Goal: Transaction & Acquisition: Book appointment/travel/reservation

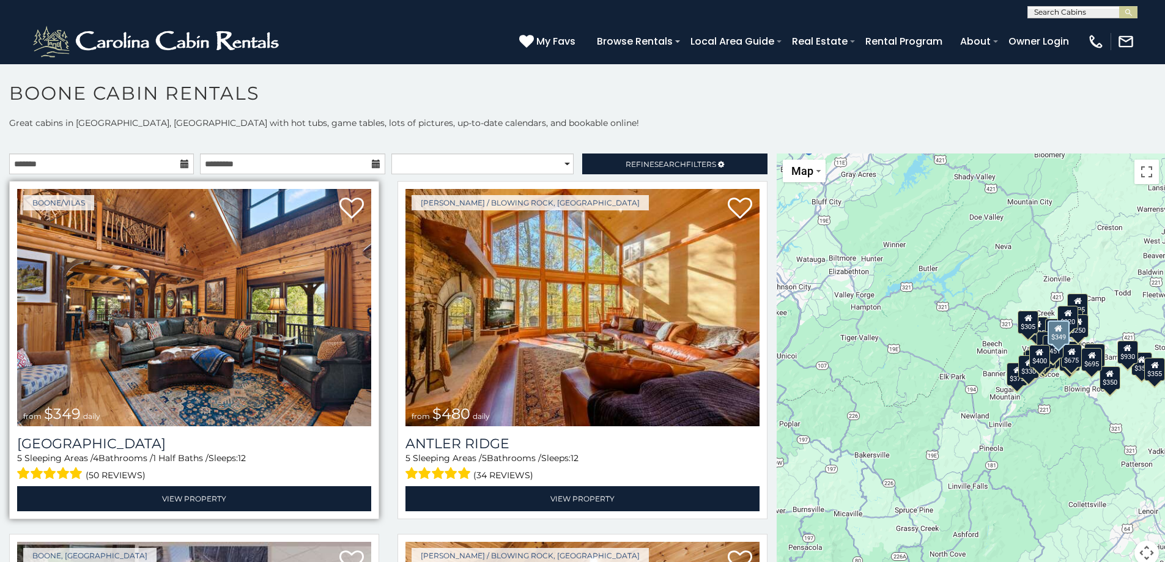
click at [194, 275] on img at bounding box center [194, 307] width 354 height 237
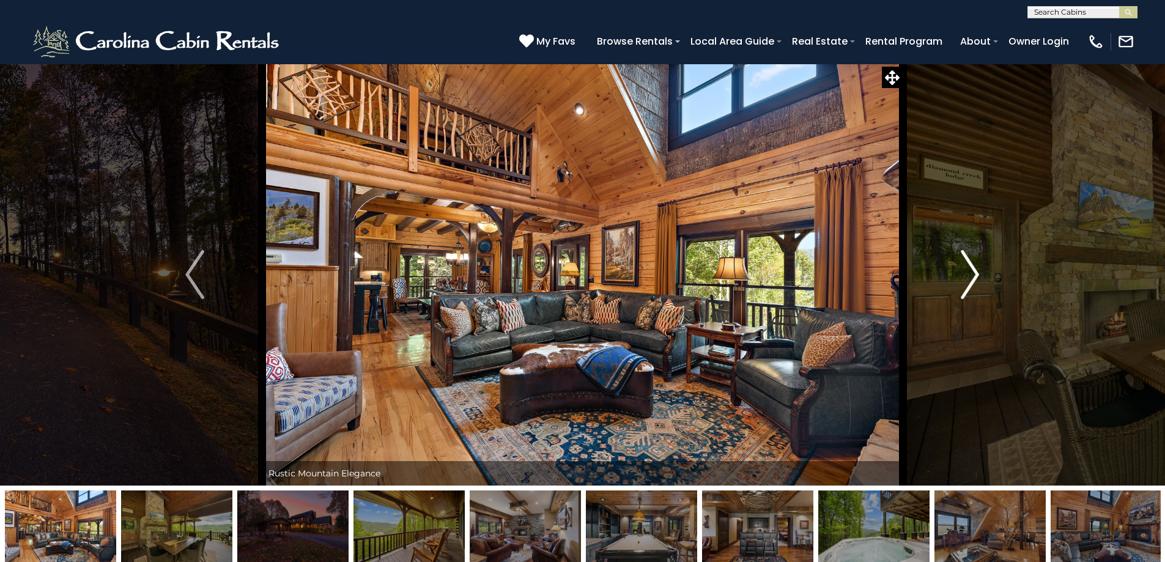
click at [968, 279] on img "Next" at bounding box center [969, 274] width 18 height 49
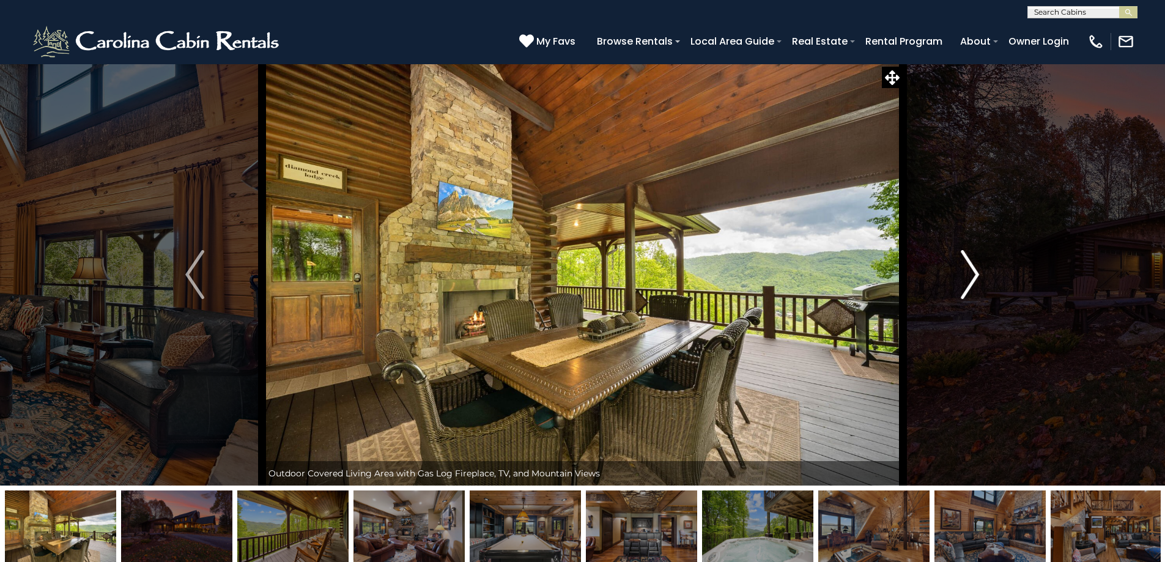
click at [974, 277] on img "Next" at bounding box center [969, 274] width 18 height 49
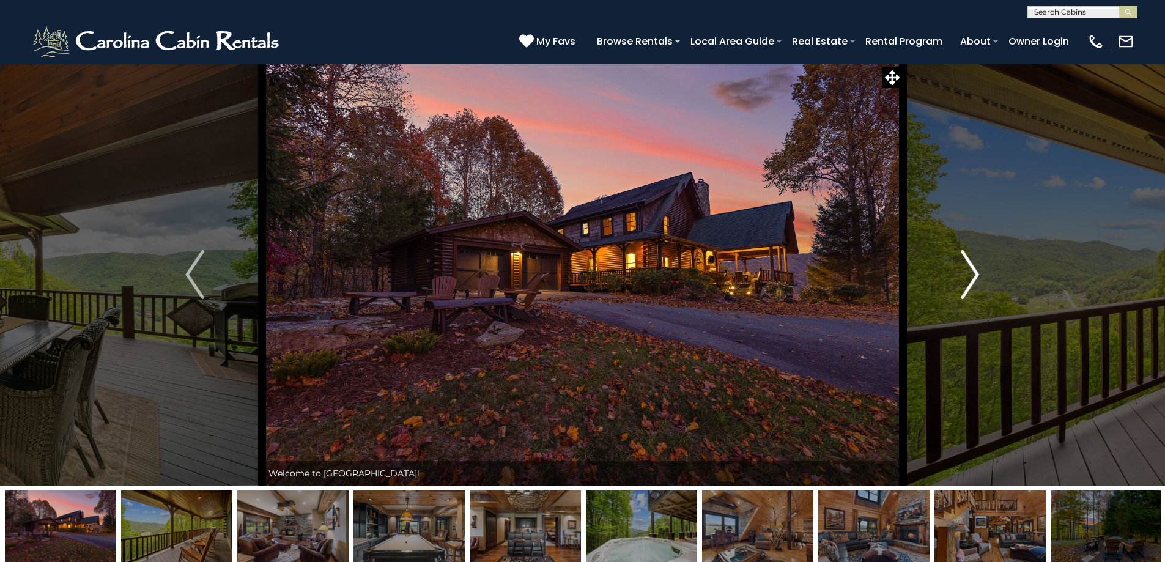
click at [966, 273] on img "Next" at bounding box center [969, 274] width 18 height 49
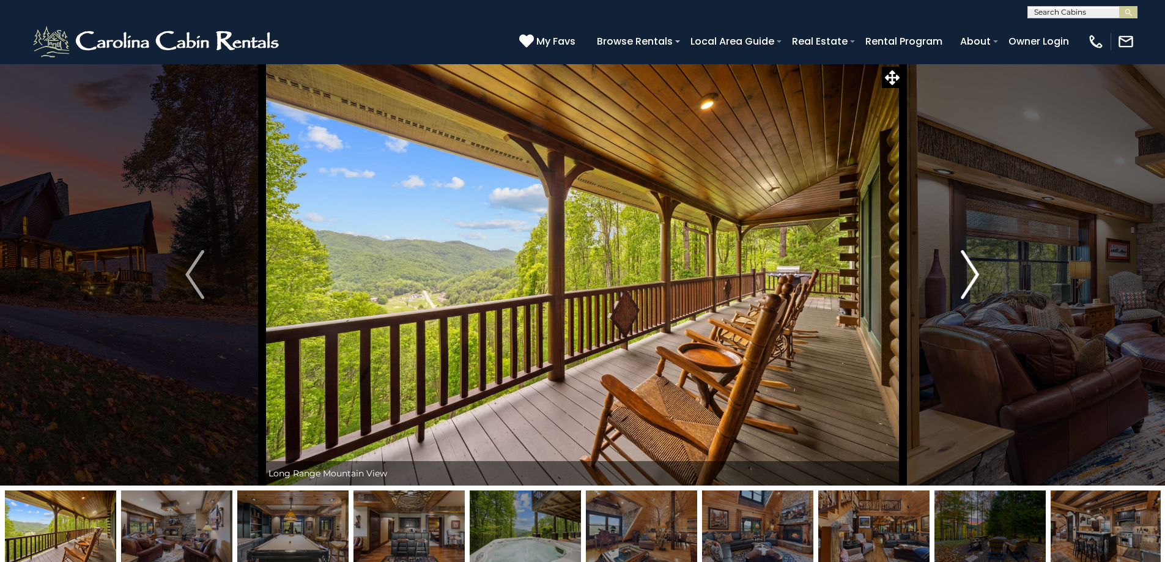
click at [966, 273] on img "Next" at bounding box center [969, 274] width 18 height 49
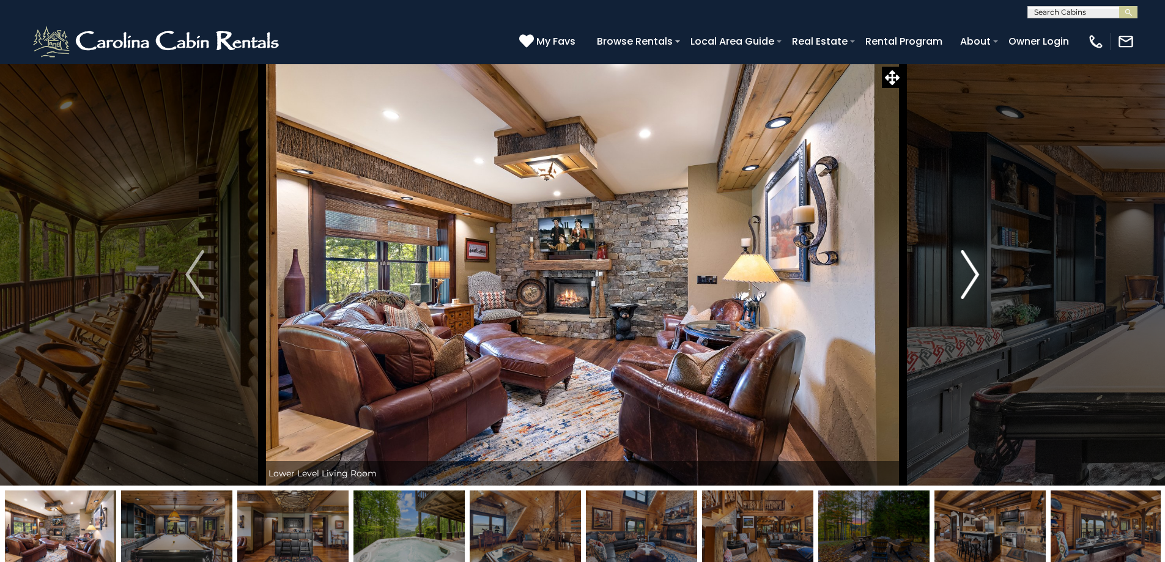
click at [966, 273] on img "Next" at bounding box center [969, 274] width 18 height 49
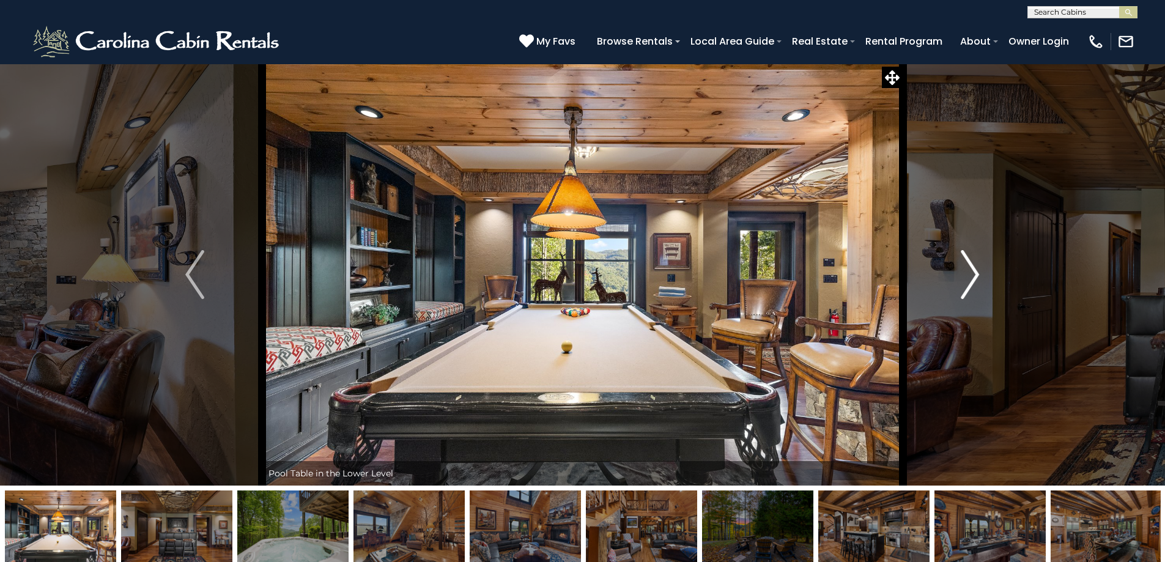
click at [966, 273] on img "Next" at bounding box center [969, 274] width 18 height 49
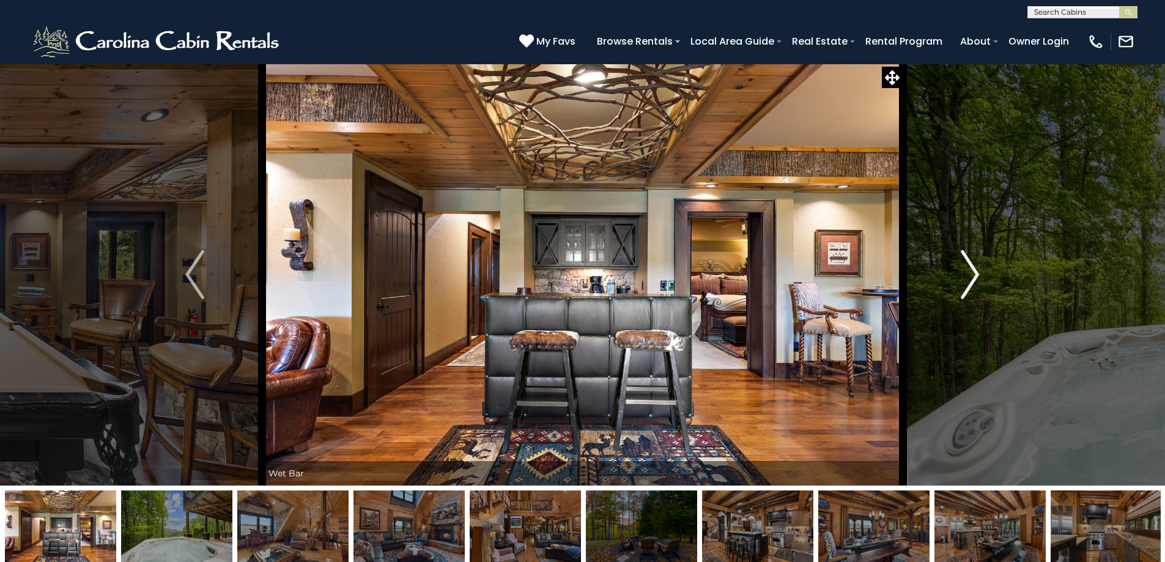
click at [966, 273] on img "Next" at bounding box center [969, 274] width 18 height 49
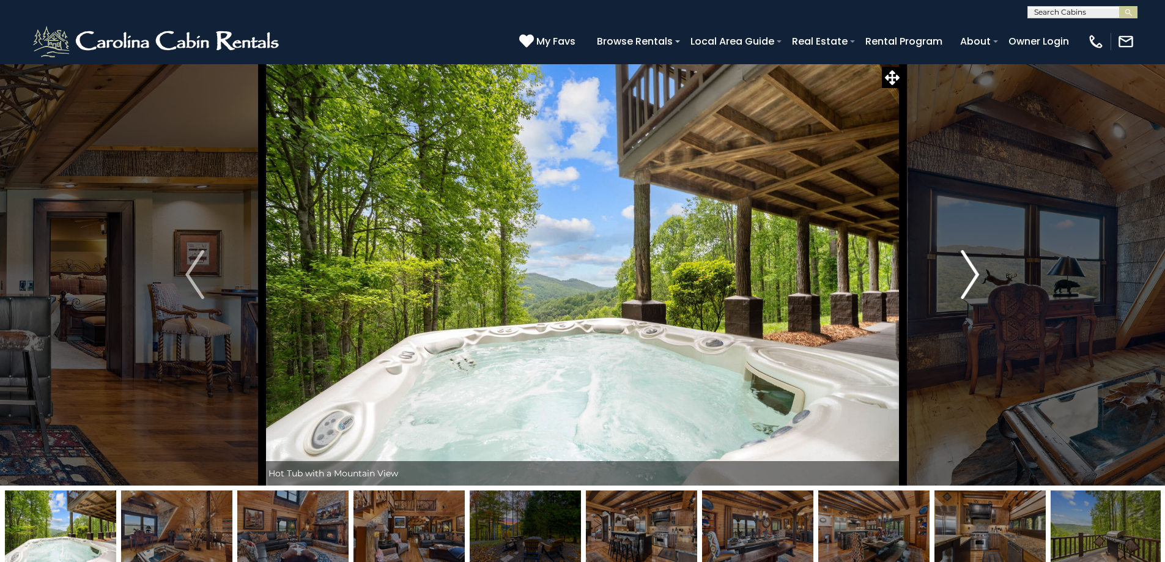
click at [966, 273] on img "Next" at bounding box center [969, 274] width 18 height 49
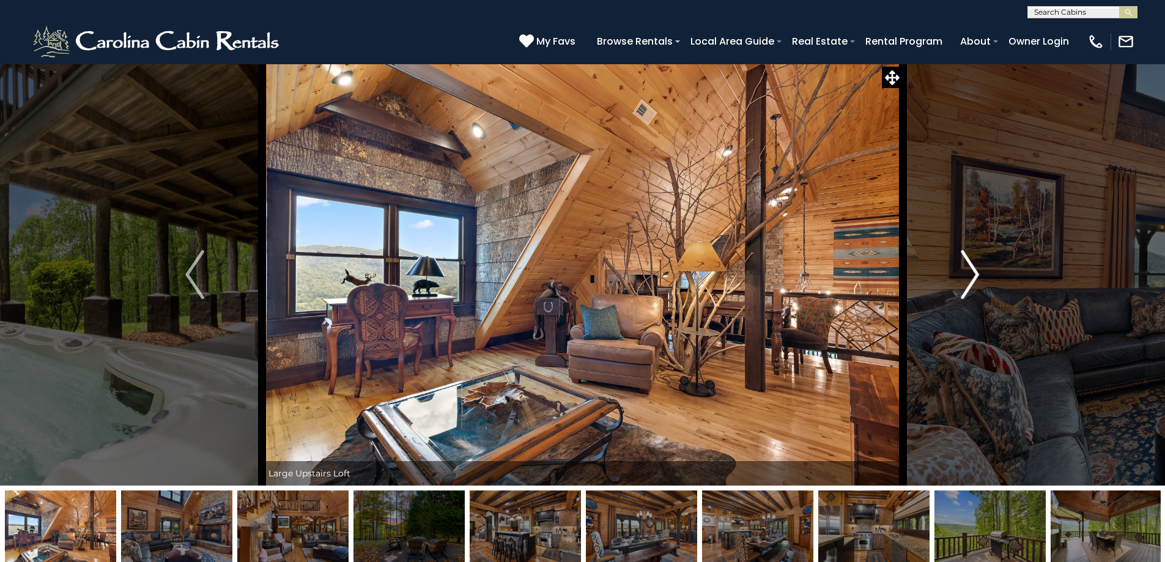
click at [966, 273] on img "Next" at bounding box center [969, 274] width 18 height 49
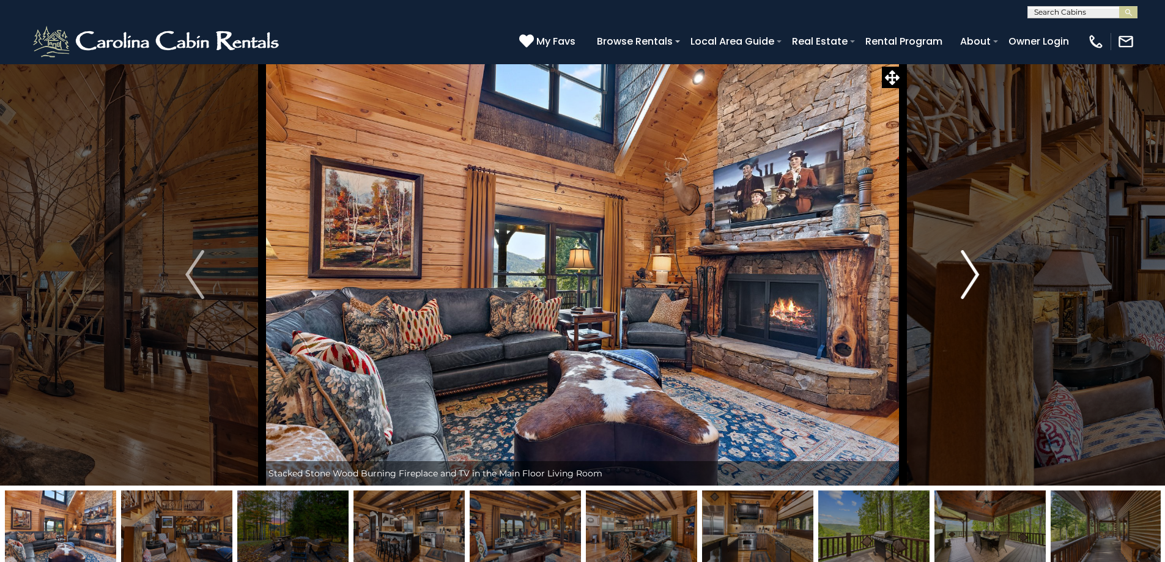
click at [966, 273] on img "Next" at bounding box center [969, 274] width 18 height 49
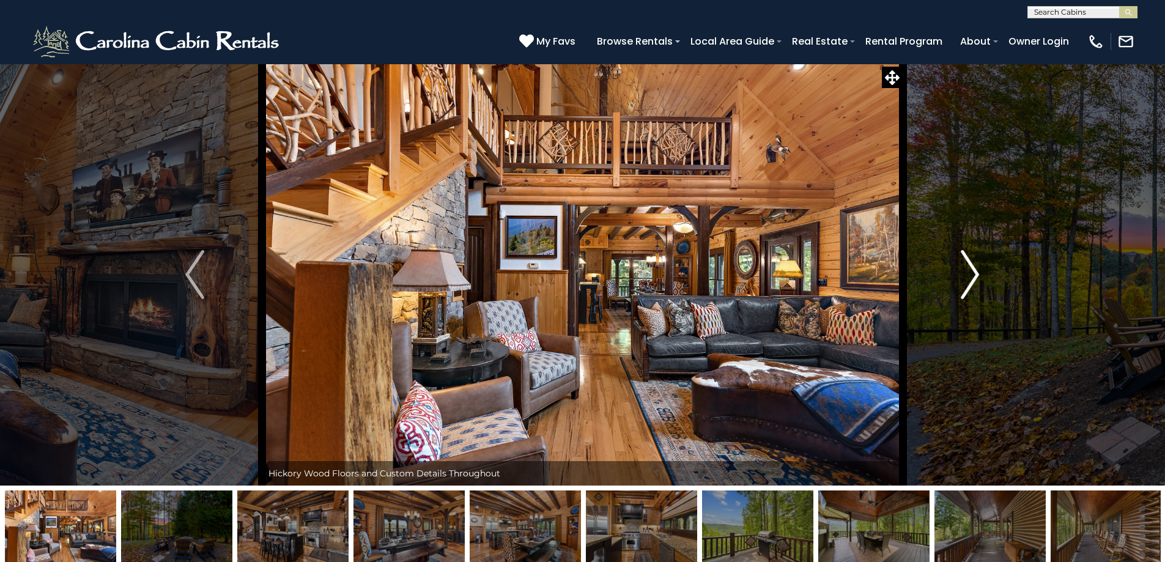
click at [965, 273] on img "Next" at bounding box center [969, 274] width 18 height 49
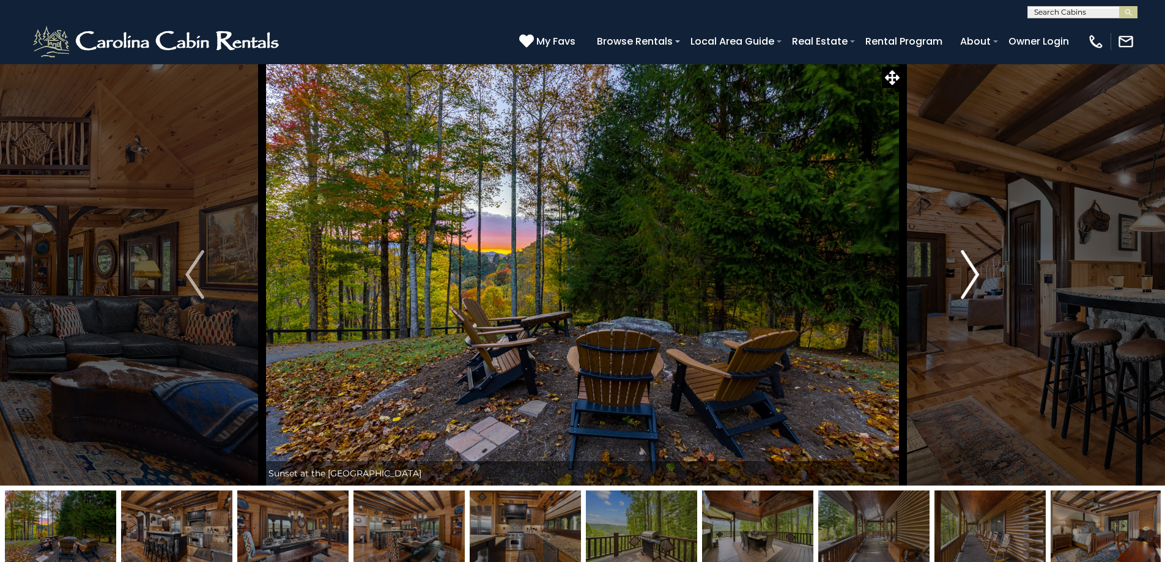
click at [964, 271] on img "Next" at bounding box center [969, 274] width 18 height 49
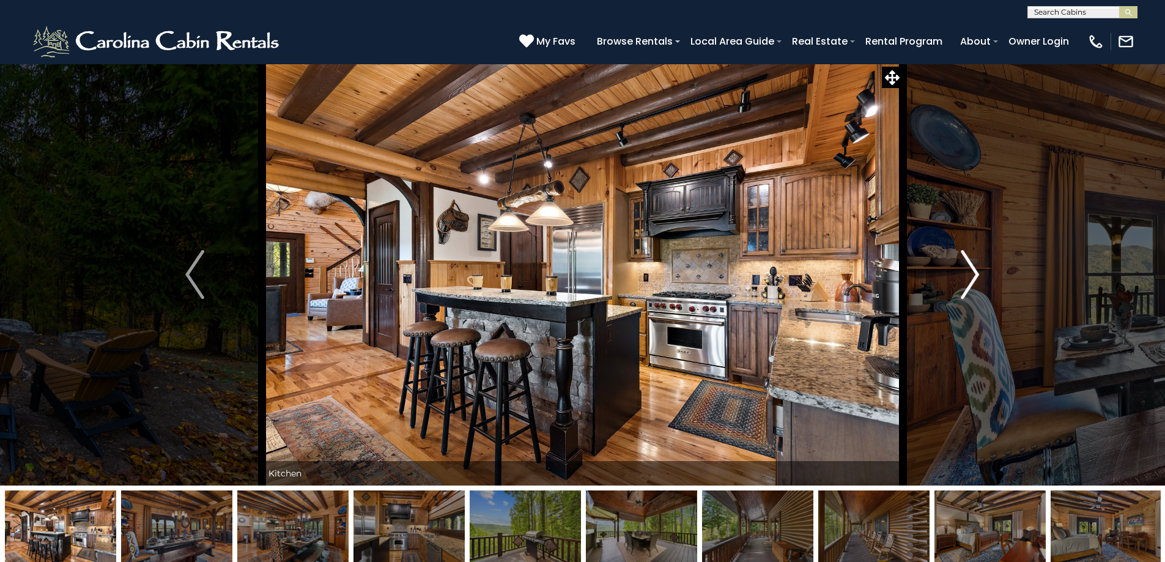
click at [959, 271] on button "Next" at bounding box center [969, 275] width 135 height 422
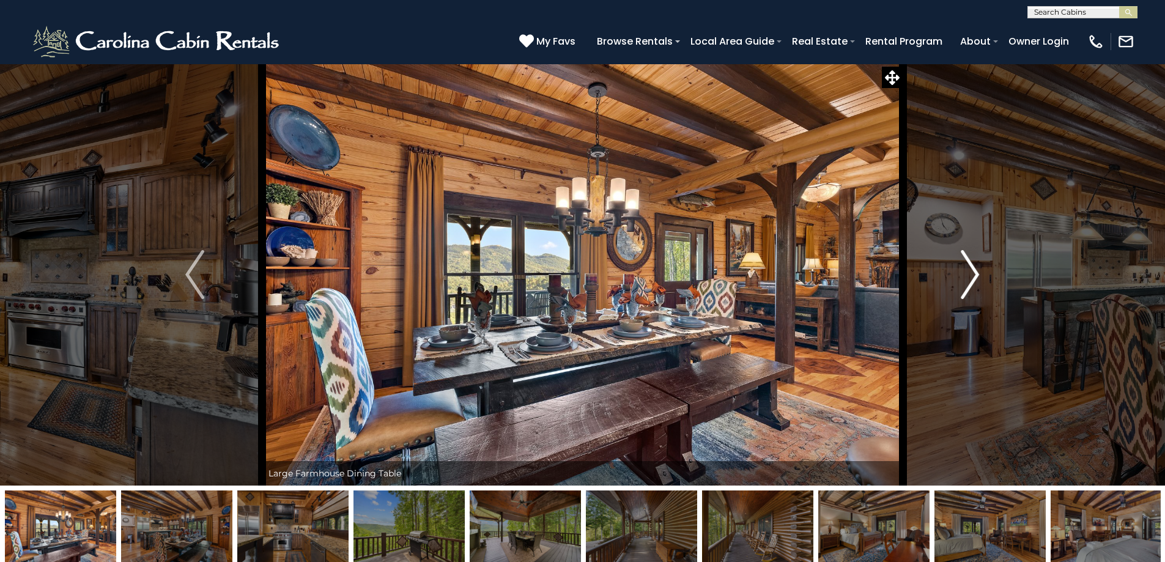
click at [958, 271] on button "Next" at bounding box center [969, 275] width 135 height 422
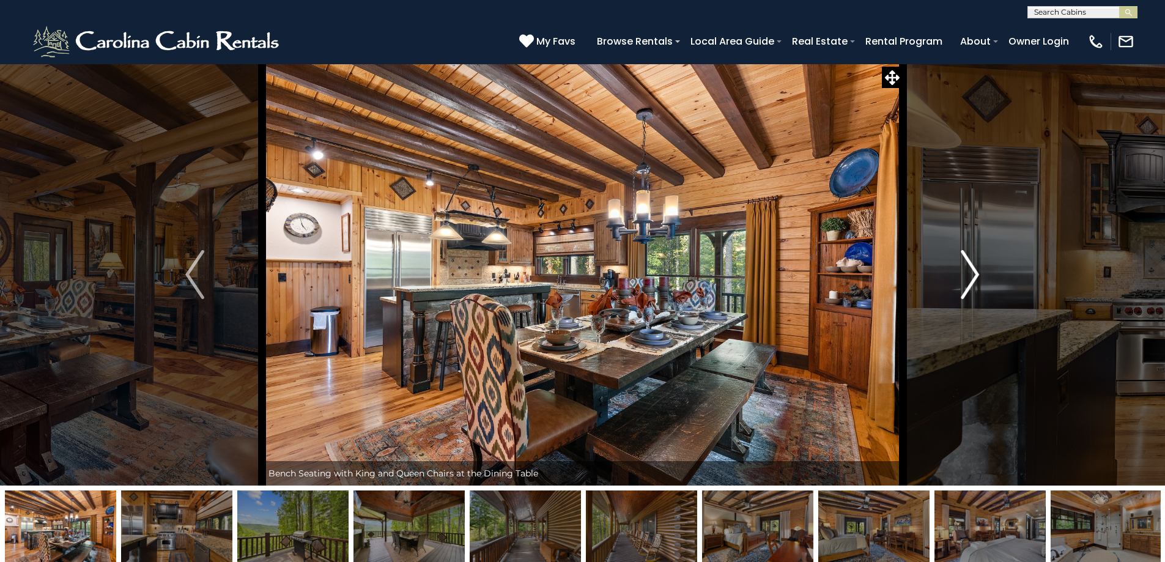
click at [958, 272] on button "Next" at bounding box center [969, 275] width 135 height 422
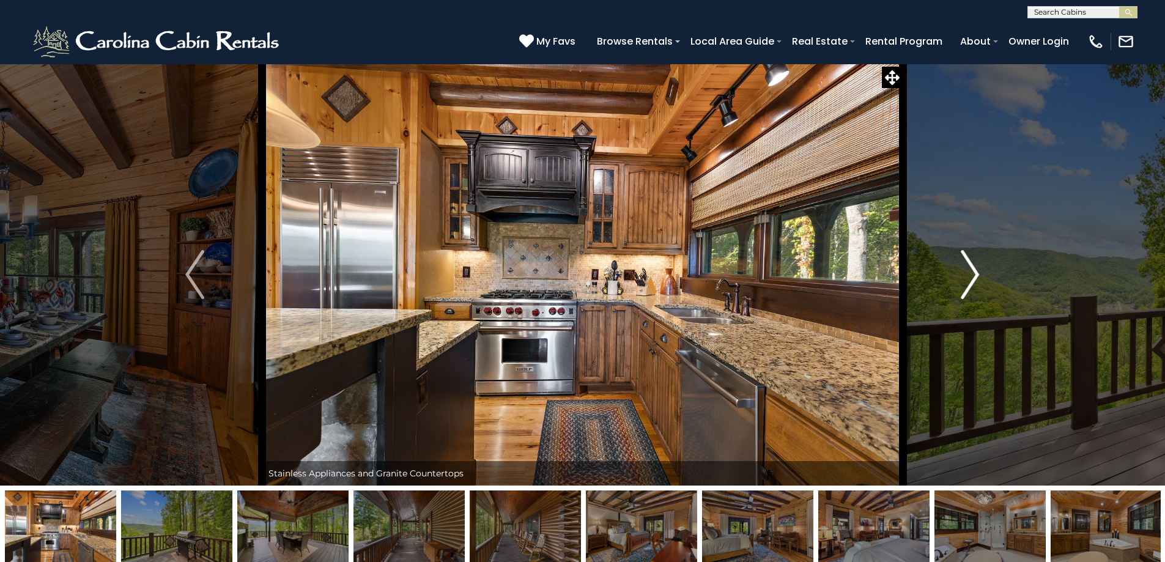
click at [954, 271] on button "Next" at bounding box center [969, 275] width 135 height 422
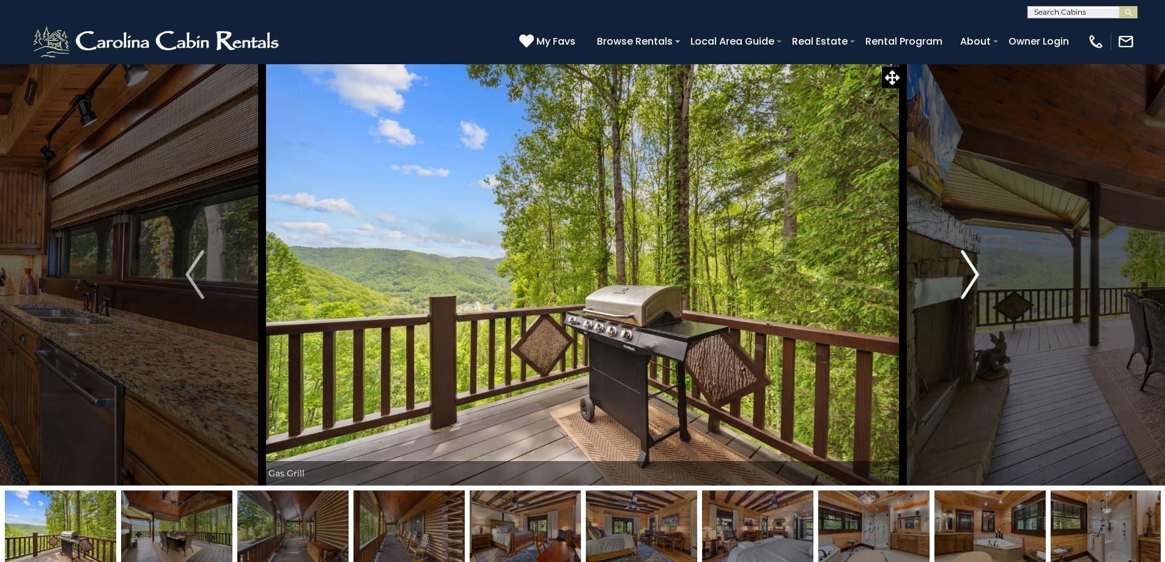
click at [956, 274] on button "Next" at bounding box center [969, 275] width 135 height 422
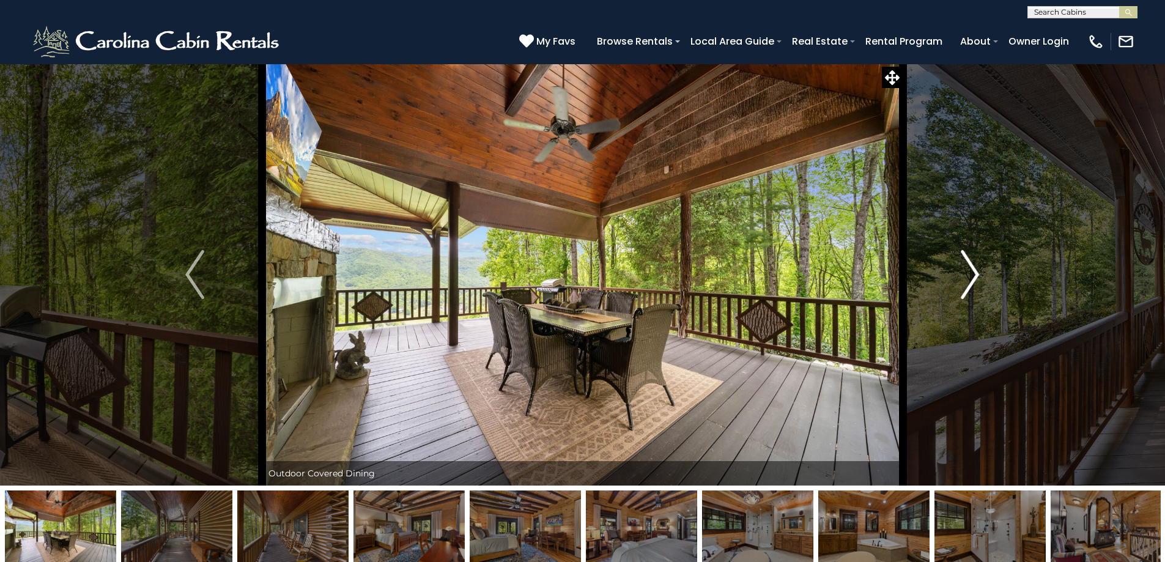
click at [956, 275] on button "Next" at bounding box center [969, 275] width 135 height 422
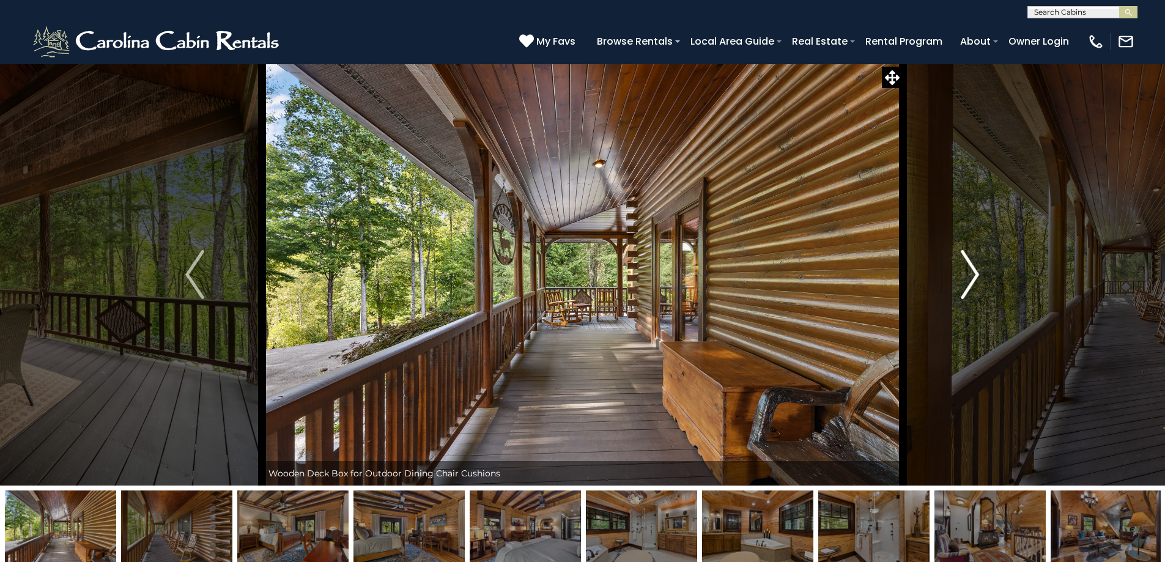
click at [955, 276] on button "Next" at bounding box center [969, 275] width 135 height 422
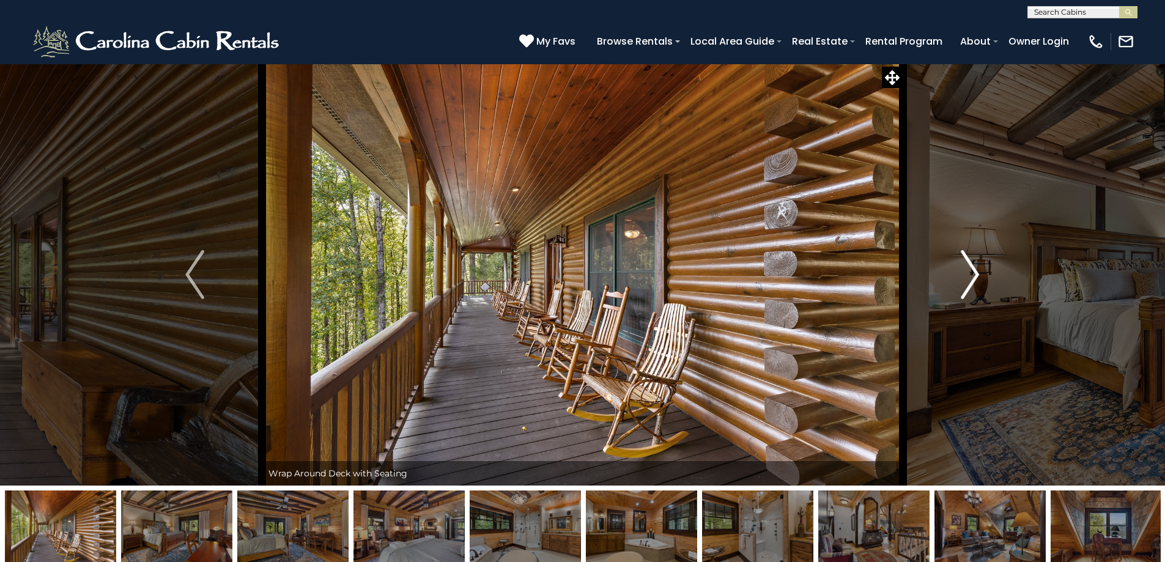
click at [955, 277] on button "Next" at bounding box center [969, 275] width 135 height 422
